Goal: Task Accomplishment & Management: Manage account settings

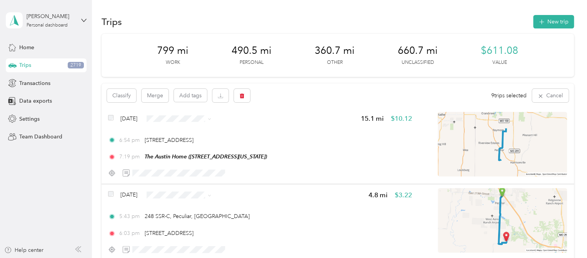
scroll to position [3304, 0]
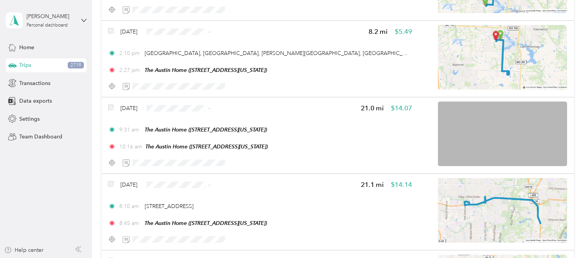
click at [211, 32] on icon at bounding box center [210, 33] width 2 height 2
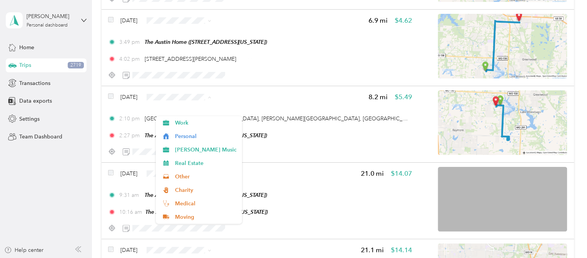
scroll to position [3227, 0]
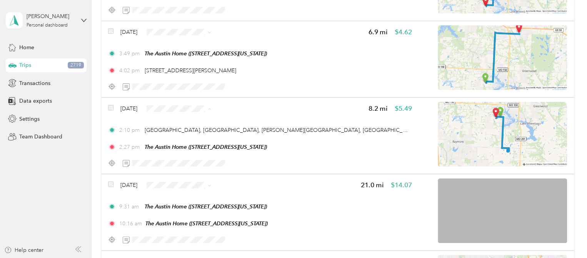
click at [189, 138] on li "Personal" at bounding box center [199, 136] width 86 height 13
click at [211, 33] on icon at bounding box center [209, 32] width 3 height 3
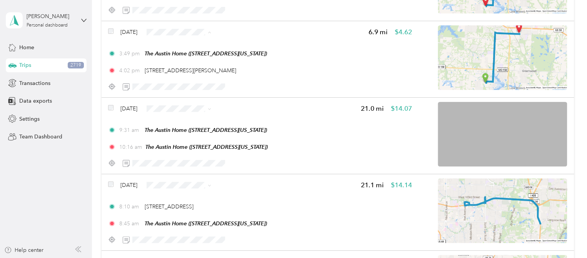
click at [197, 124] on span "Medical" at bounding box center [206, 127] width 62 height 8
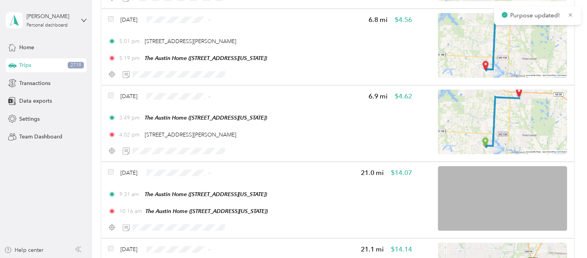
scroll to position [3150, 0]
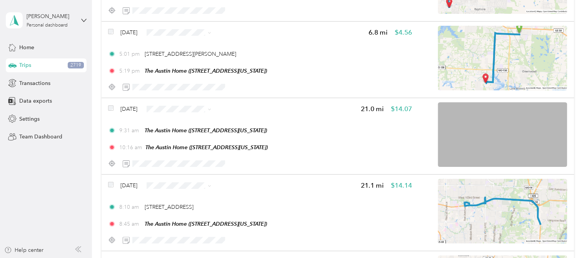
click at [211, 32] on icon at bounding box center [209, 32] width 3 height 3
click at [190, 124] on span "Medical" at bounding box center [206, 127] width 62 height 8
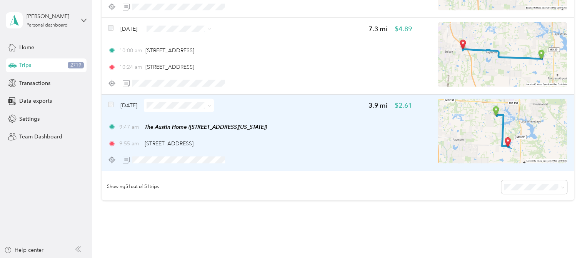
scroll to position [3805, 0]
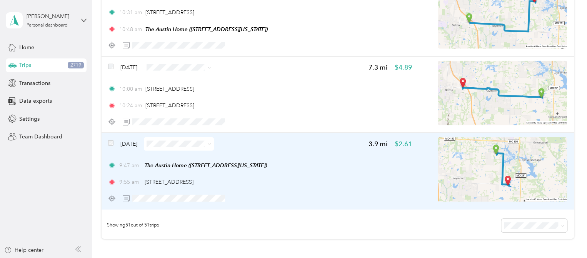
click at [108, 65] on div "[DATE] 7.3 mi $4.89 10:00 am [STREET_ADDRESS] 10:24 am [STREET_ADDRESS]" at bounding box center [338, 95] width 473 height 77
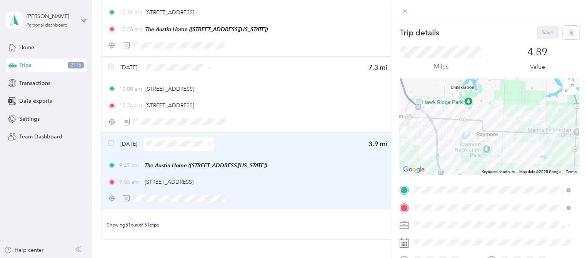
click at [110, 67] on div "Trip details Save This trip cannot be edited because it is either under review,…" at bounding box center [293, 129] width 587 height 258
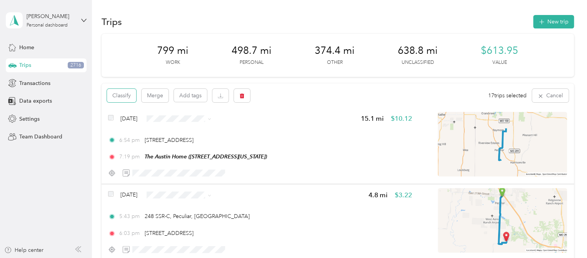
click at [115, 98] on button "Classify" at bounding box center [121, 95] width 29 height 13
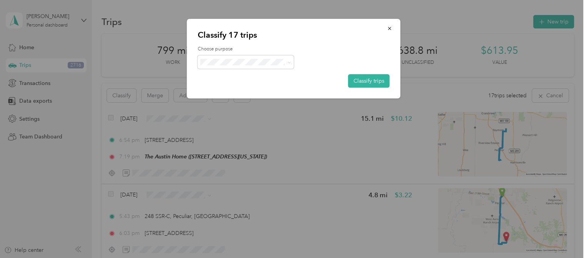
click at [365, 77] on button "Classify trips" at bounding box center [369, 80] width 42 height 13
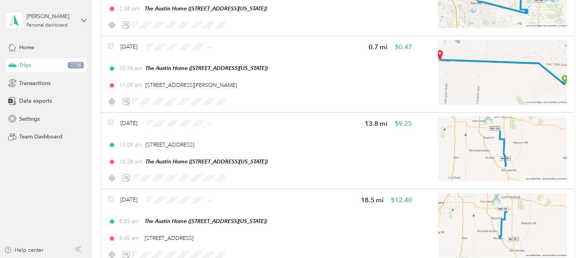
scroll to position [423, 0]
